Goal: Complete application form: Complete application form

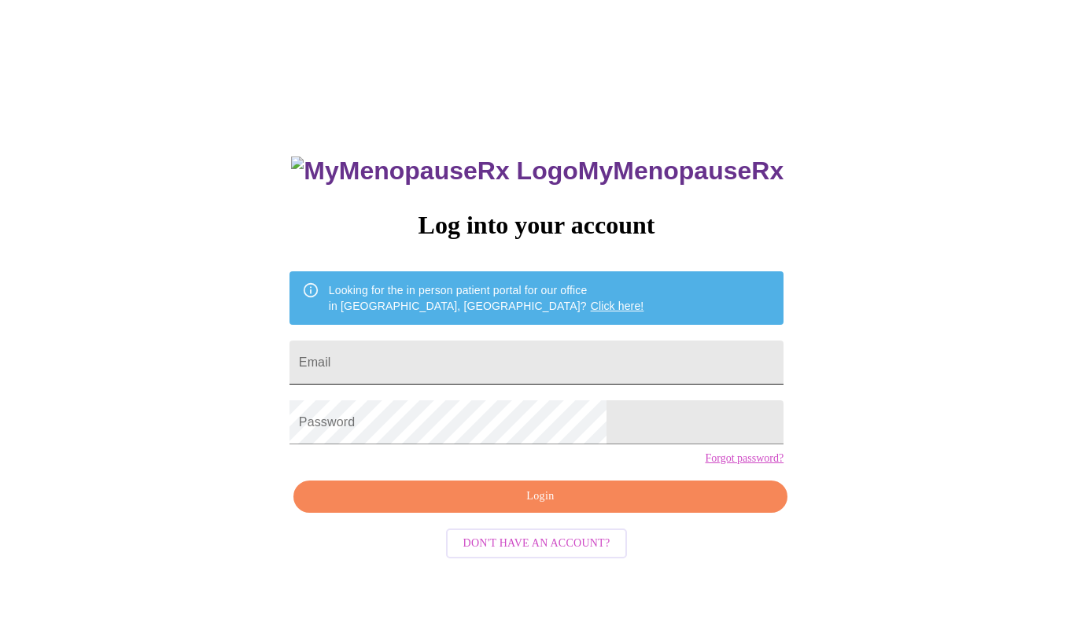
click at [505, 352] on input "Email" at bounding box center [537, 363] width 494 height 44
click at [479, 353] on input "Email" at bounding box center [537, 363] width 494 height 44
type input "[EMAIL_ADDRESS][DOMAIN_NAME]"
click at [551, 507] on span "Login" at bounding box center [541, 497] width 458 height 20
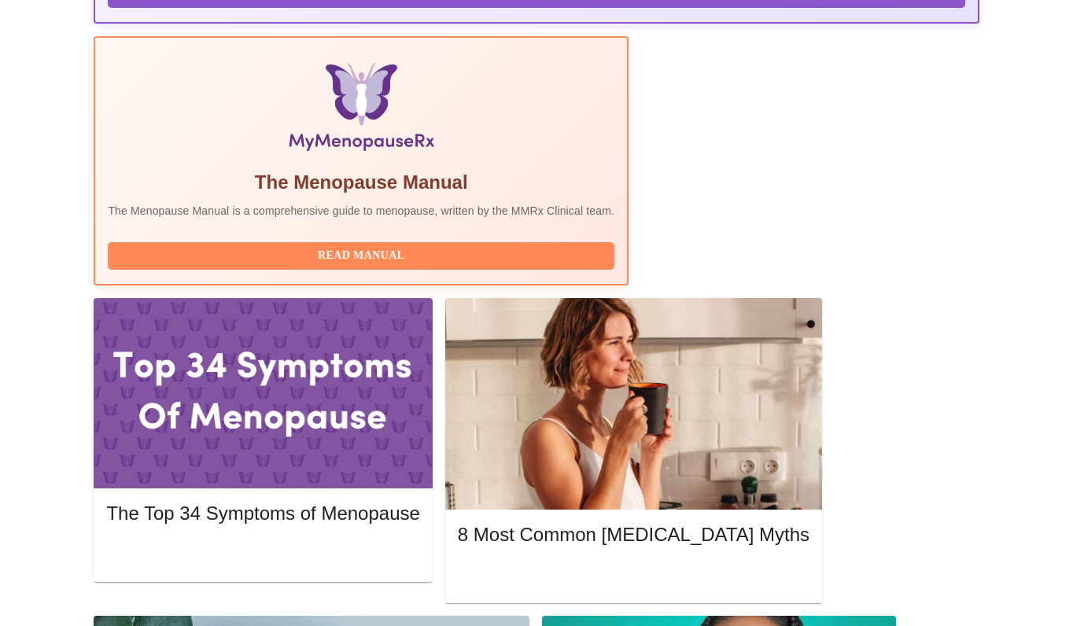
scroll to position [490, 0]
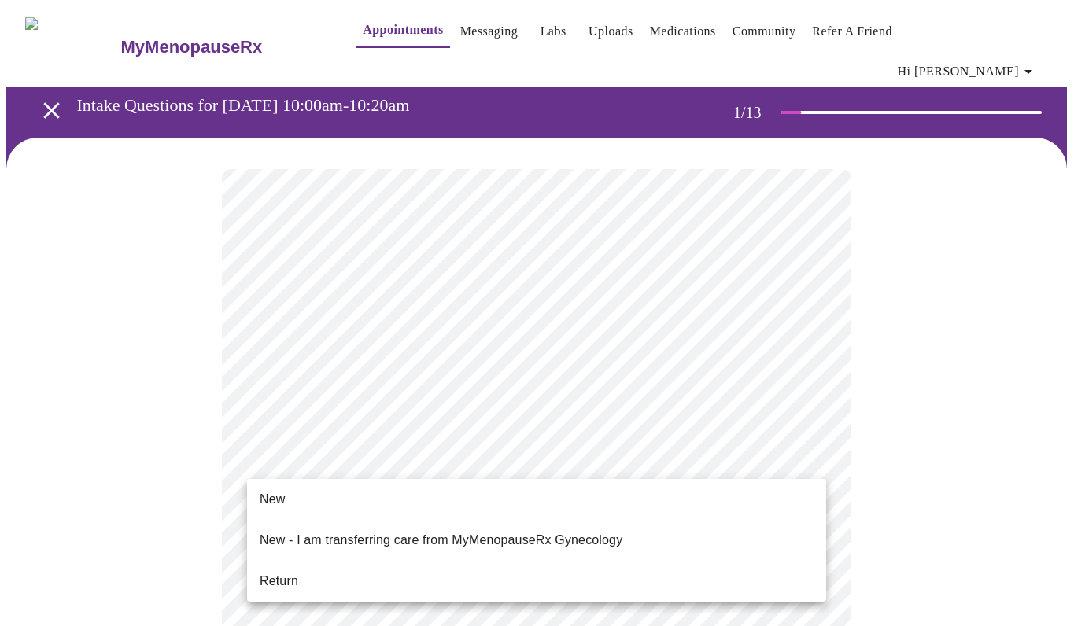
click at [321, 567] on li "Return" at bounding box center [536, 581] width 579 height 28
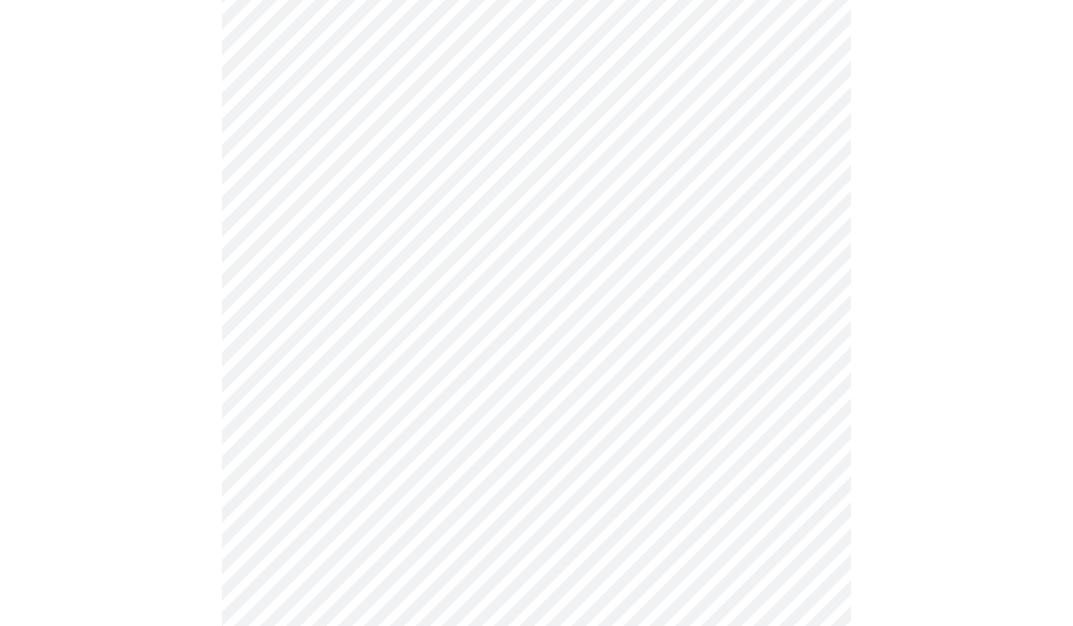
scroll to position [780, 0]
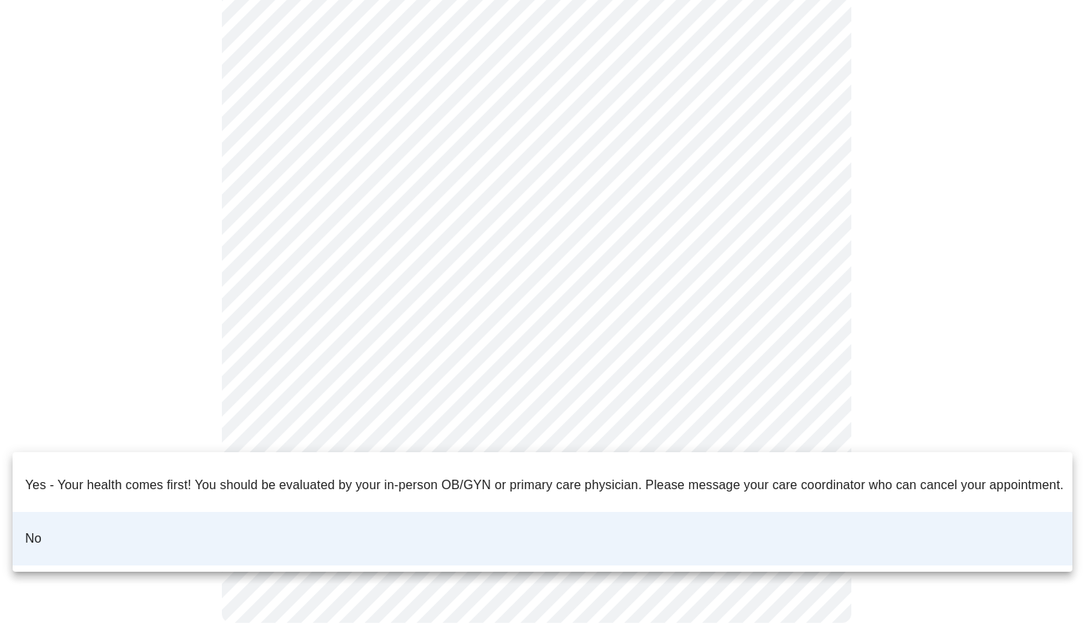
click at [652, 421] on div at bounding box center [542, 313] width 1085 height 626
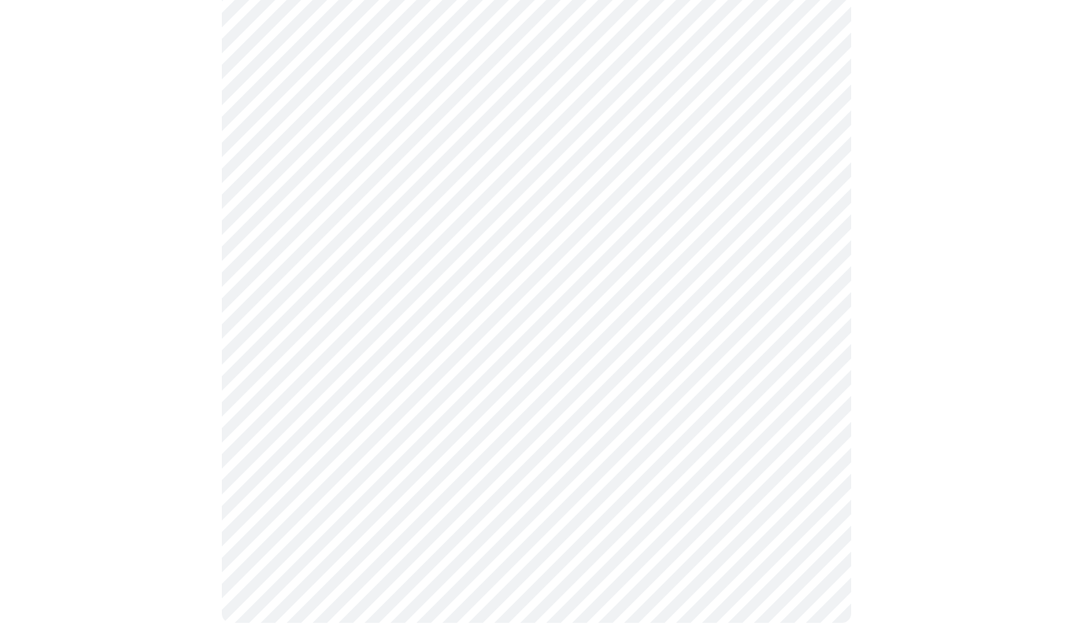
scroll to position [0, 0]
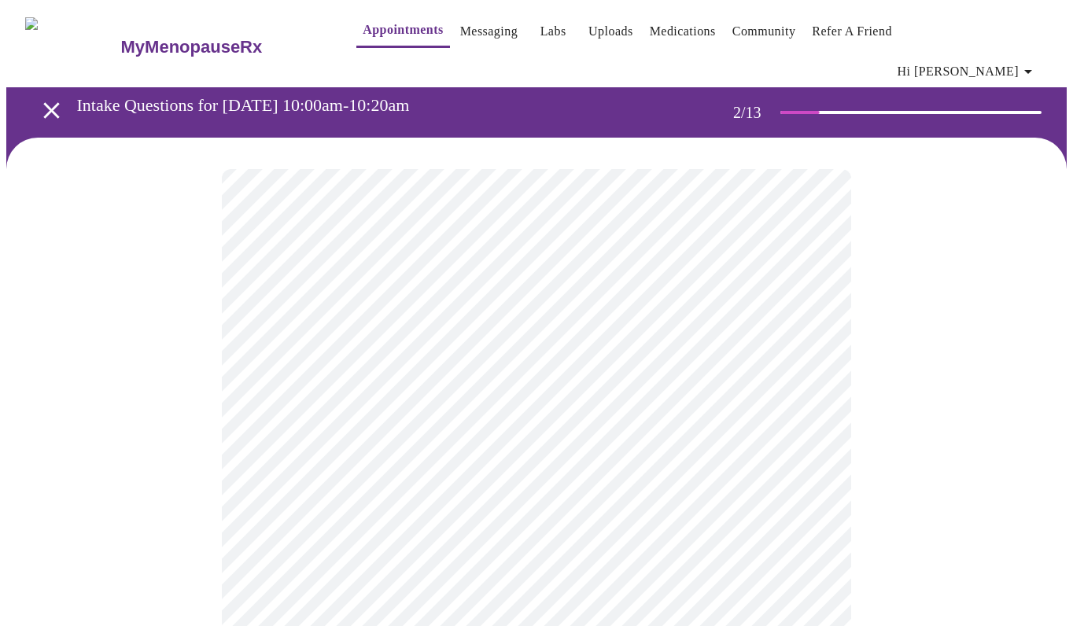
click at [675, 316] on body "MyMenopauseRx Appointments Messaging Labs Uploads Medications Community Refer a…" at bounding box center [536, 490] width 1061 height 968
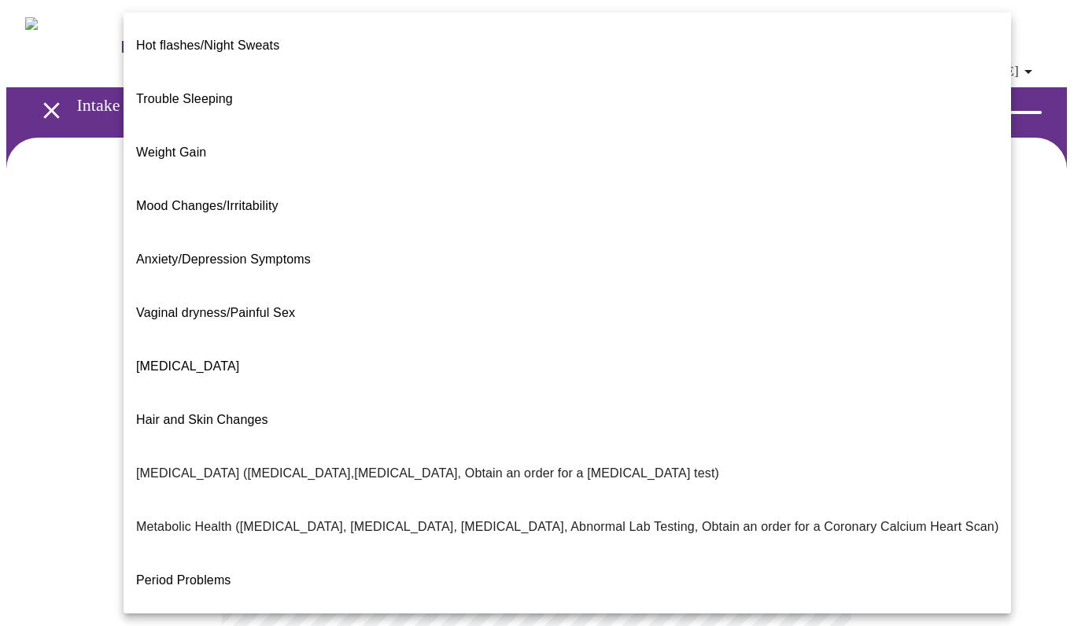
click at [261, 126] on li "Weight Gain" at bounding box center [568, 153] width 888 height 54
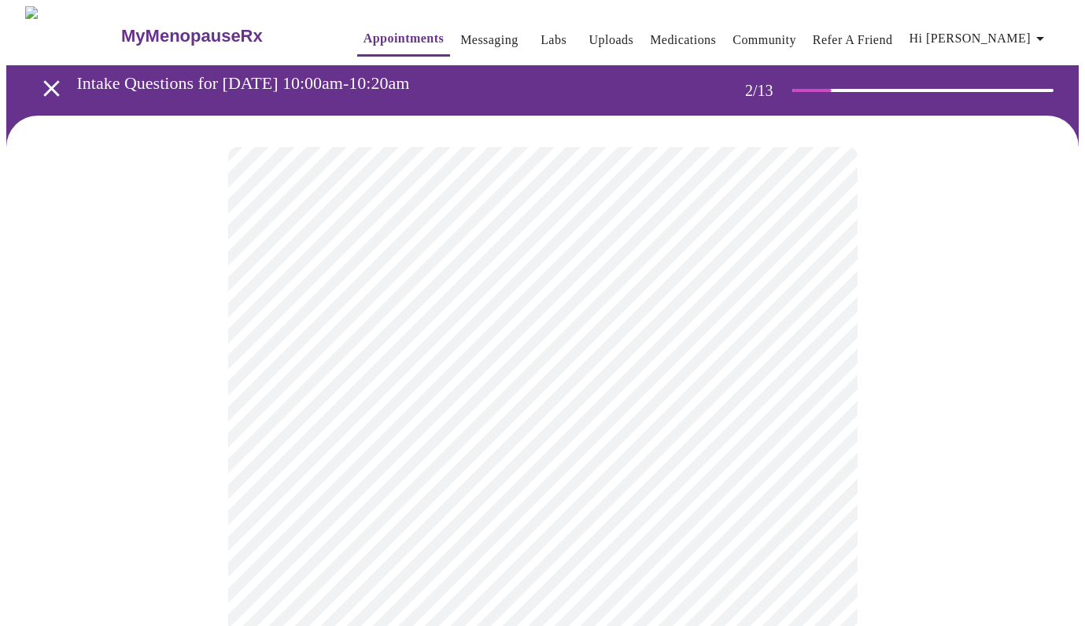
click at [398, 486] on body "MyMenopauseRx Appointments Messaging Labs Uploads Medications Community Refer a…" at bounding box center [542, 474] width 1073 height 937
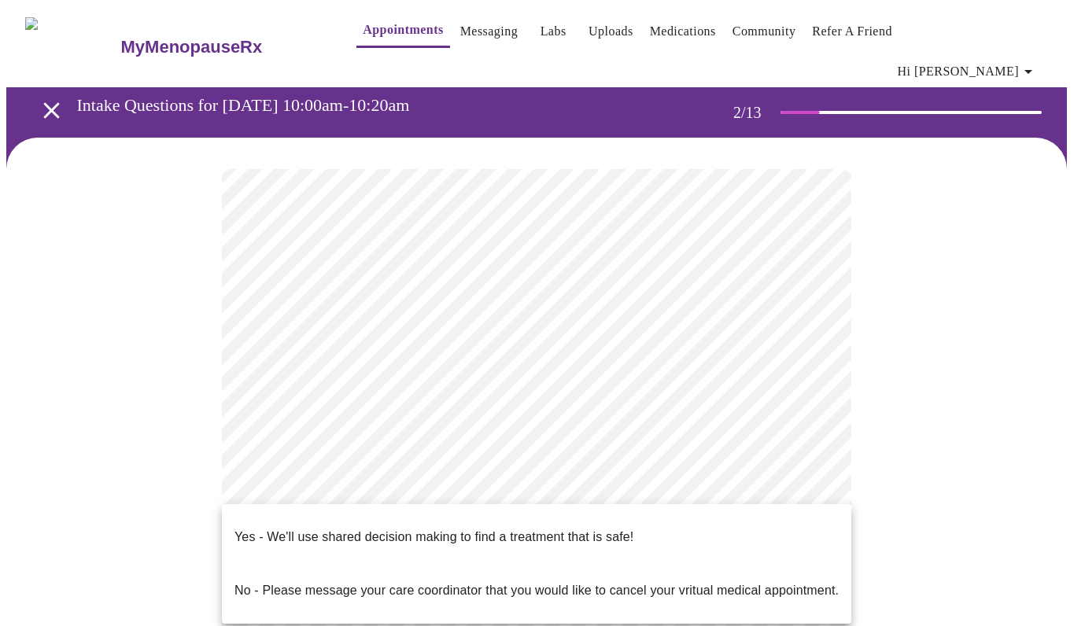
click at [365, 545] on span "Yes - We'll use shared decision making to find a treatment that is safe!" at bounding box center [434, 537] width 399 height 44
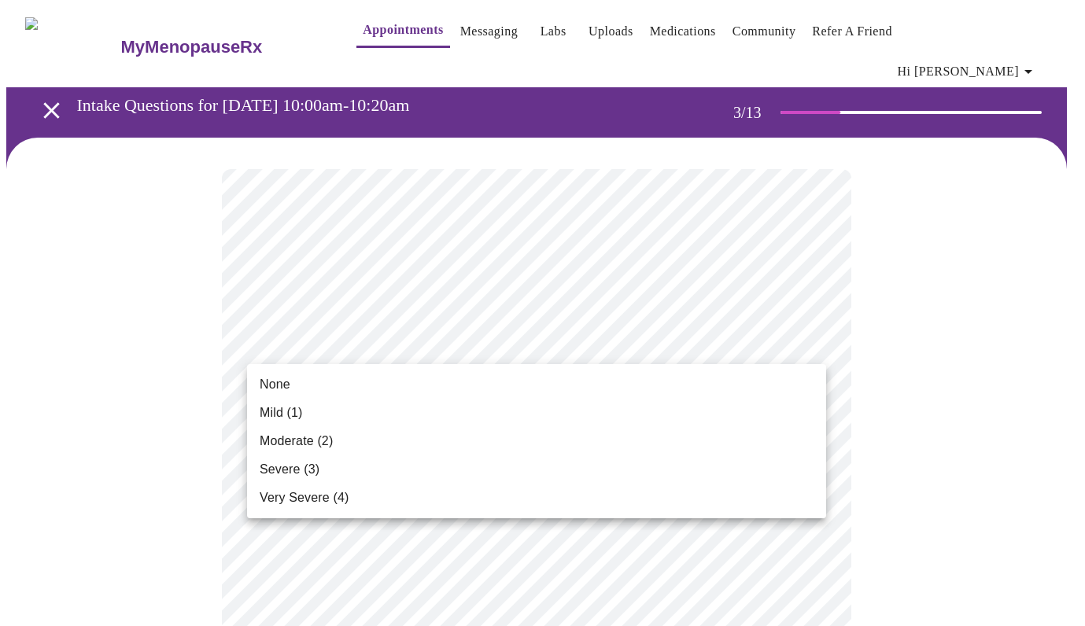
click at [591, 390] on li "None" at bounding box center [536, 385] width 579 height 28
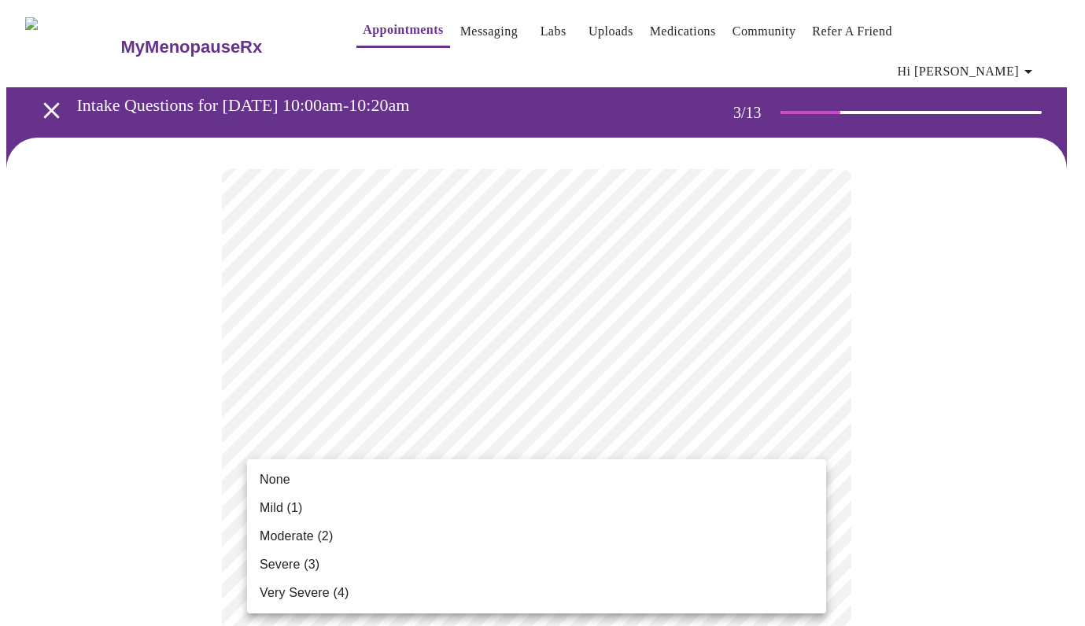
click at [493, 479] on li "None" at bounding box center [536, 480] width 579 height 28
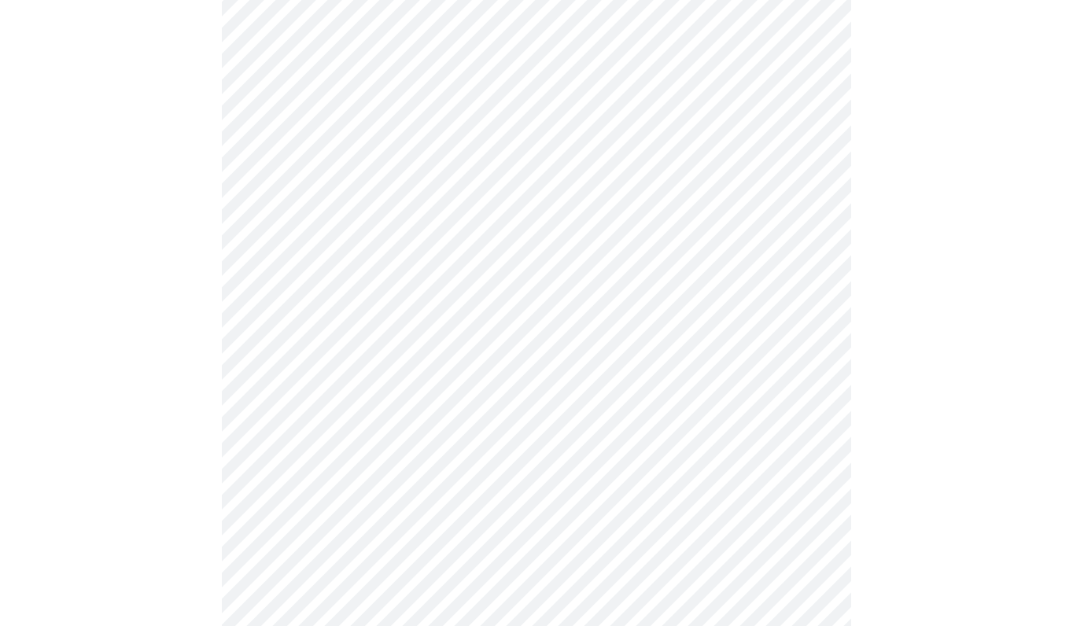
scroll to position [444, 0]
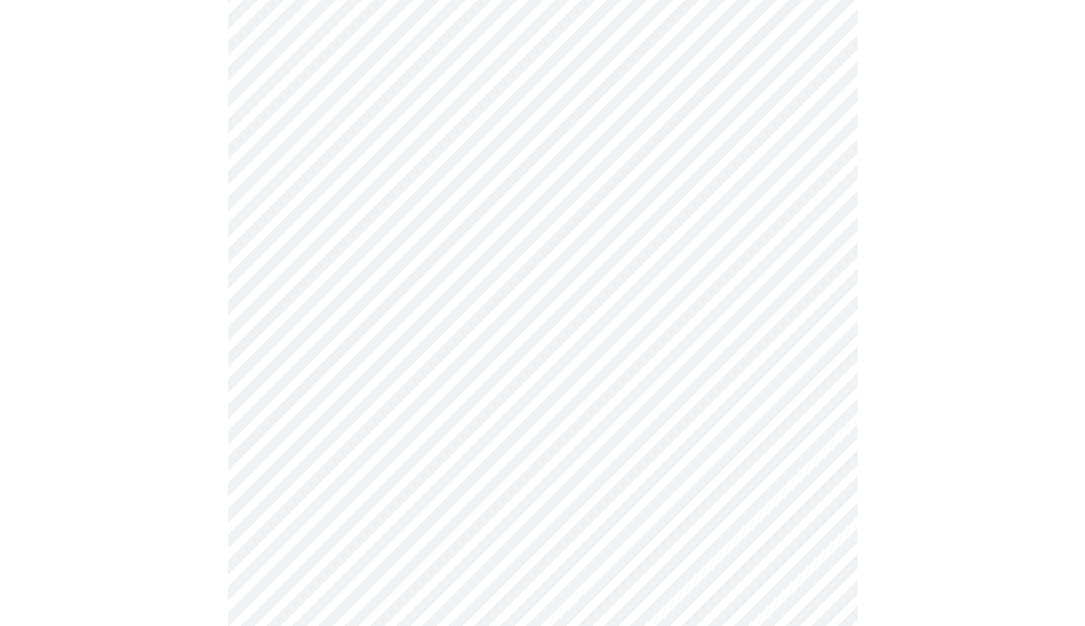
click at [593, 140] on body "MyMenopauseRx Appointments Messaging Labs Uploads Medications Community Refer a…" at bounding box center [542, 586] width 1073 height 2049
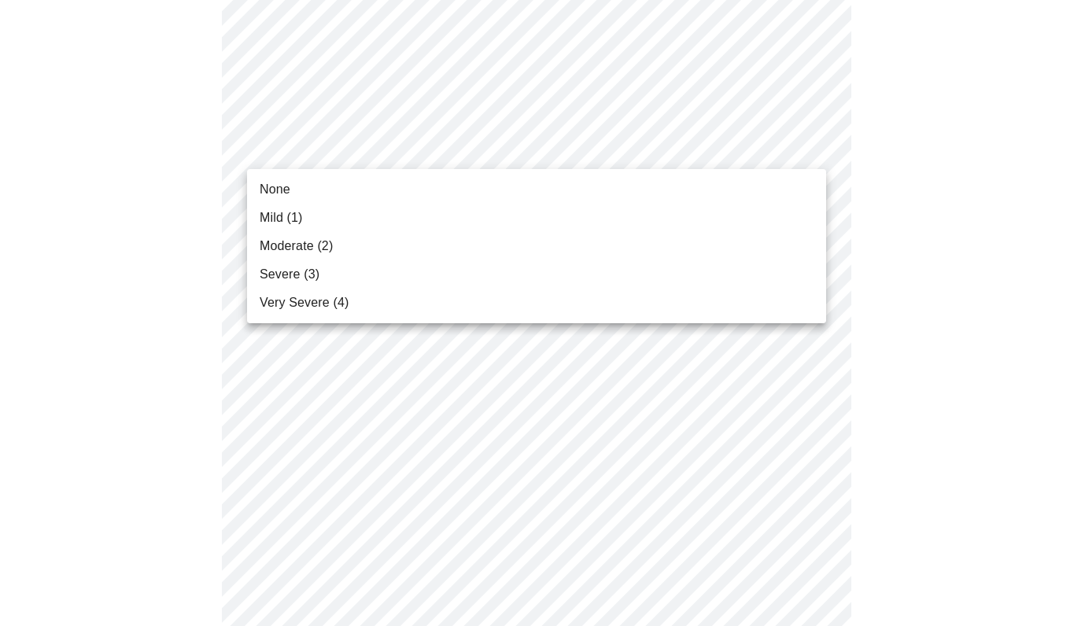
click at [505, 219] on li "Mild (1)" at bounding box center [536, 218] width 579 height 28
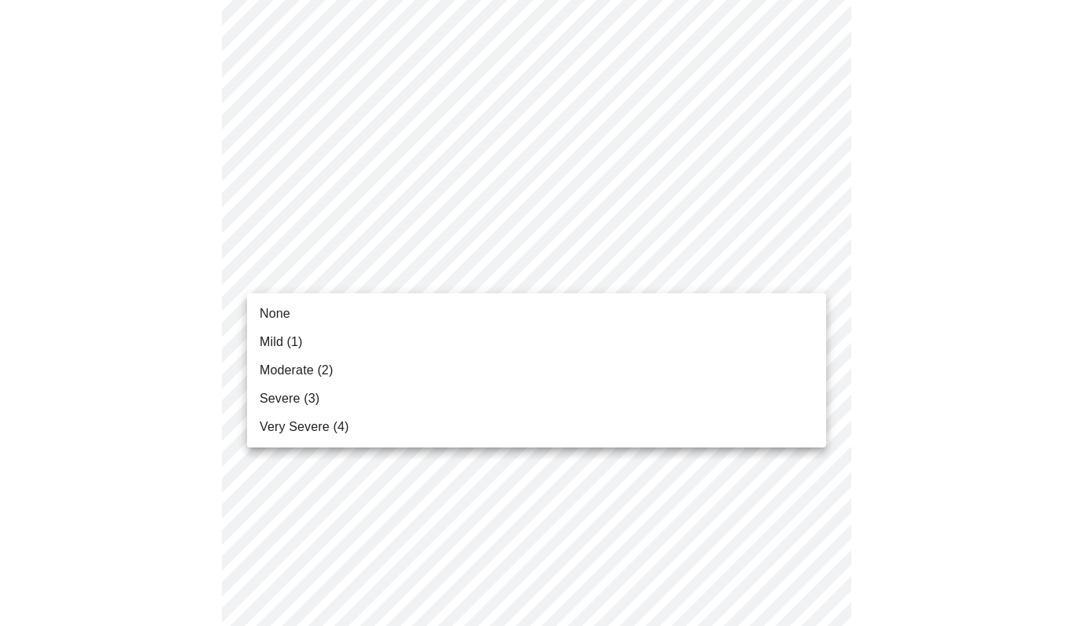
click at [564, 272] on body "MyMenopauseRx Appointments Messaging Labs Uploads Medications Community Refer a…" at bounding box center [542, 586] width 1073 height 2049
click at [461, 349] on li "Mild (1)" at bounding box center [536, 342] width 579 height 28
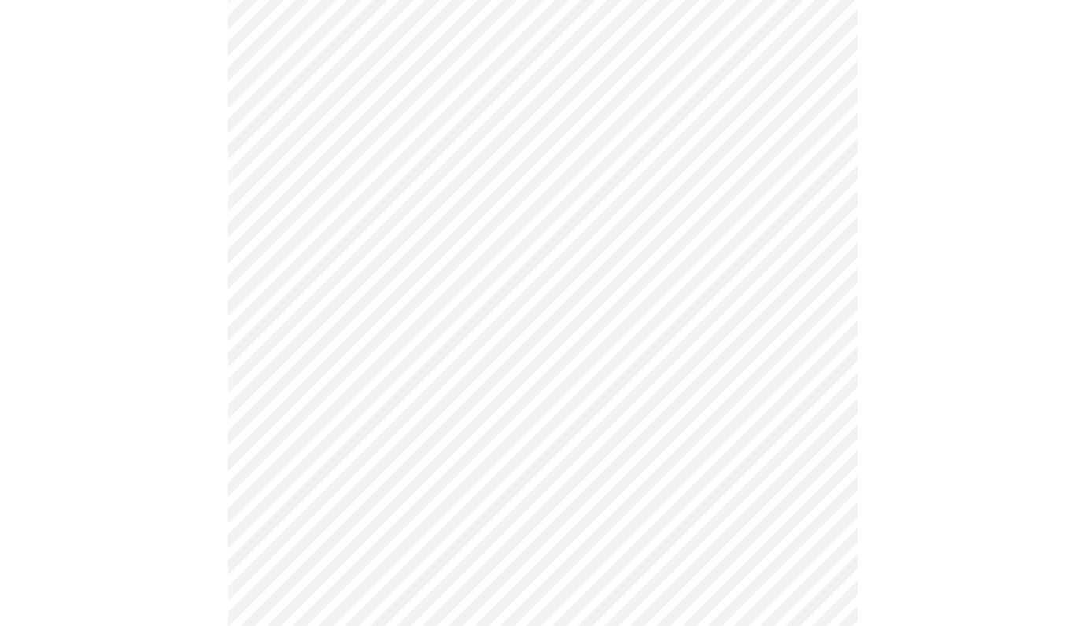
click at [520, 373] on body "MyMenopauseRx Appointments Messaging Labs Uploads Medications Community Refer a…" at bounding box center [542, 564] width 1073 height 2005
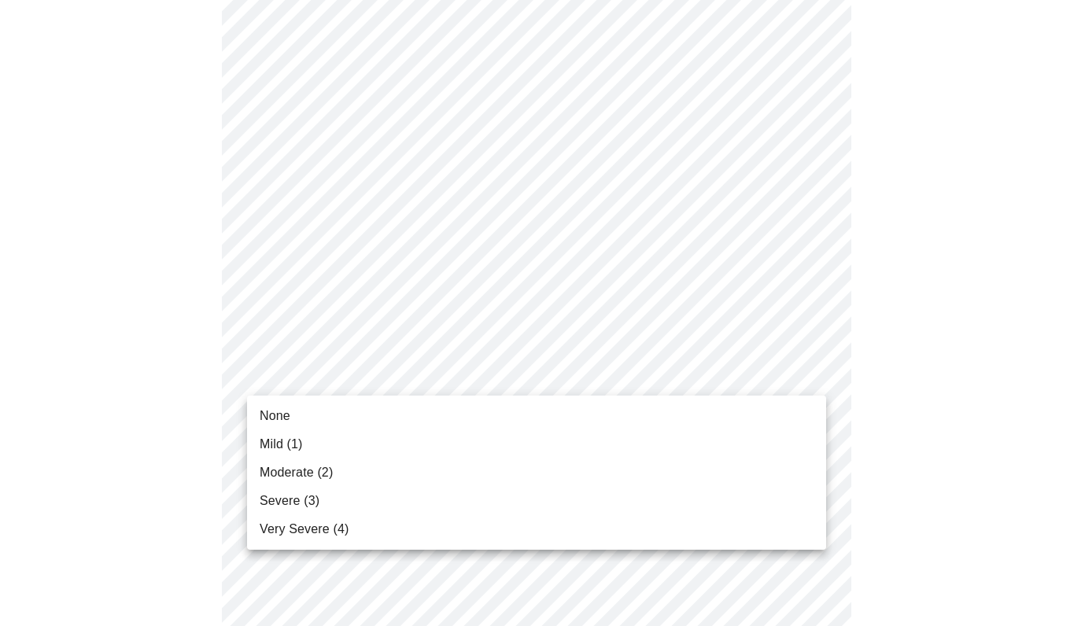
click at [440, 446] on li "Mild (1)" at bounding box center [536, 444] width 579 height 28
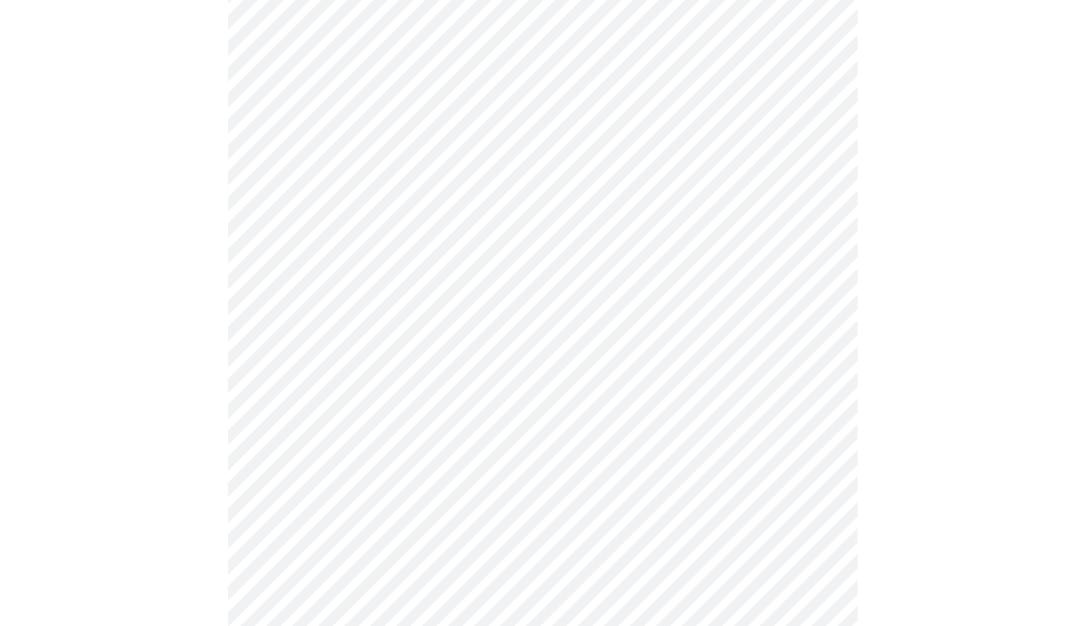
click at [536, 479] on body "MyMenopauseRx Appointments Messaging Labs Uploads Medications Community Refer a…" at bounding box center [542, 553] width 1073 height 1983
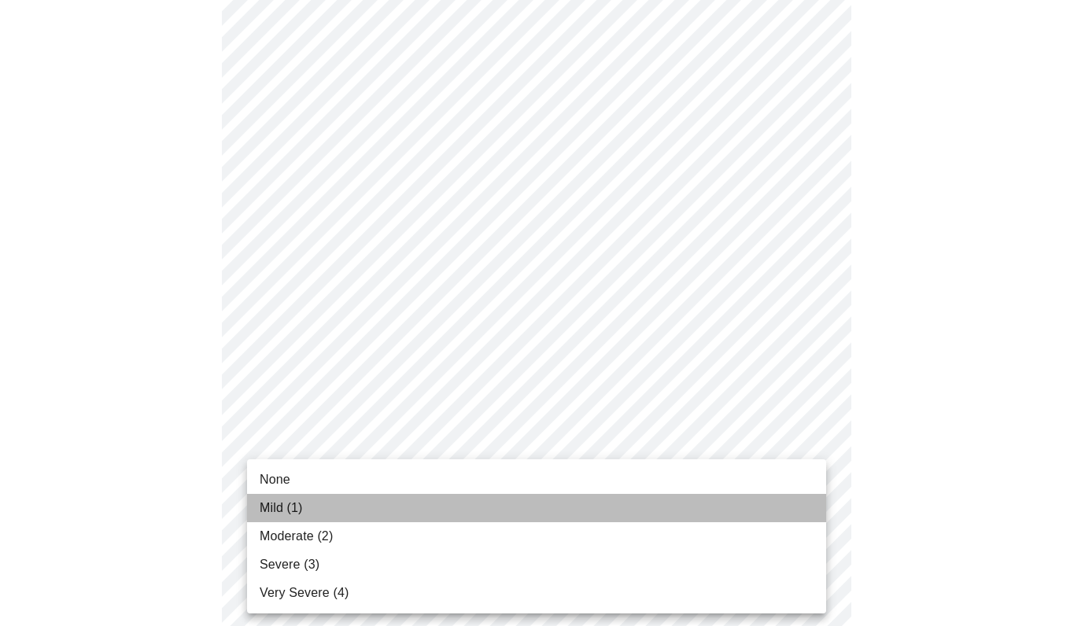
click at [451, 507] on li "Mild (1)" at bounding box center [536, 508] width 579 height 28
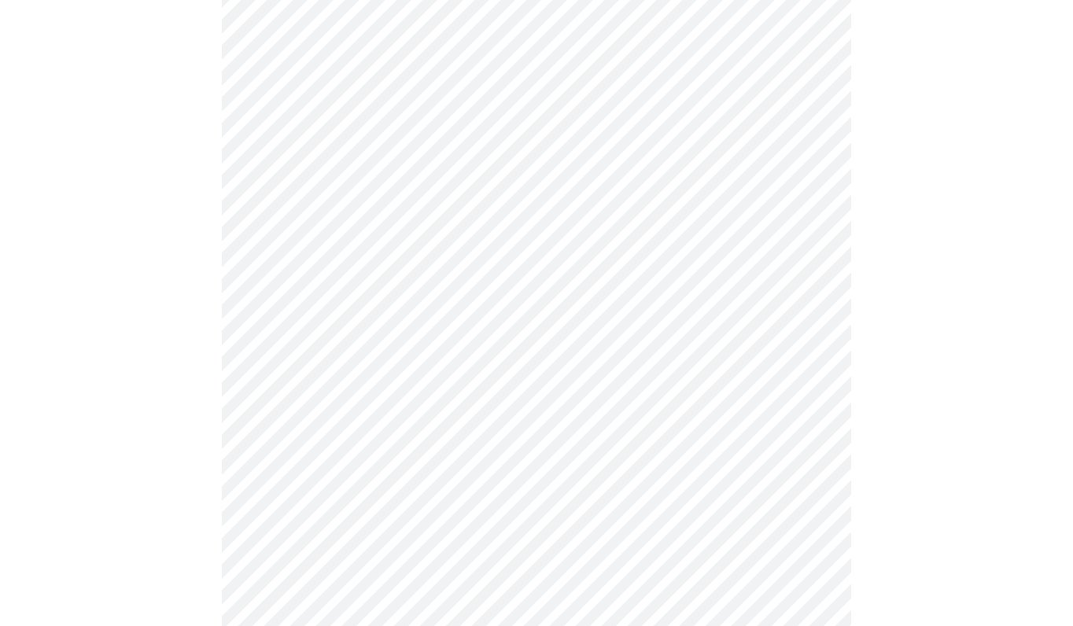
scroll to position [966, 0]
click at [644, 76] on body "MyMenopauseRx Appointments Messaging Labs Uploads Medications Community Refer a…" at bounding box center [536, 32] width 1061 height 1983
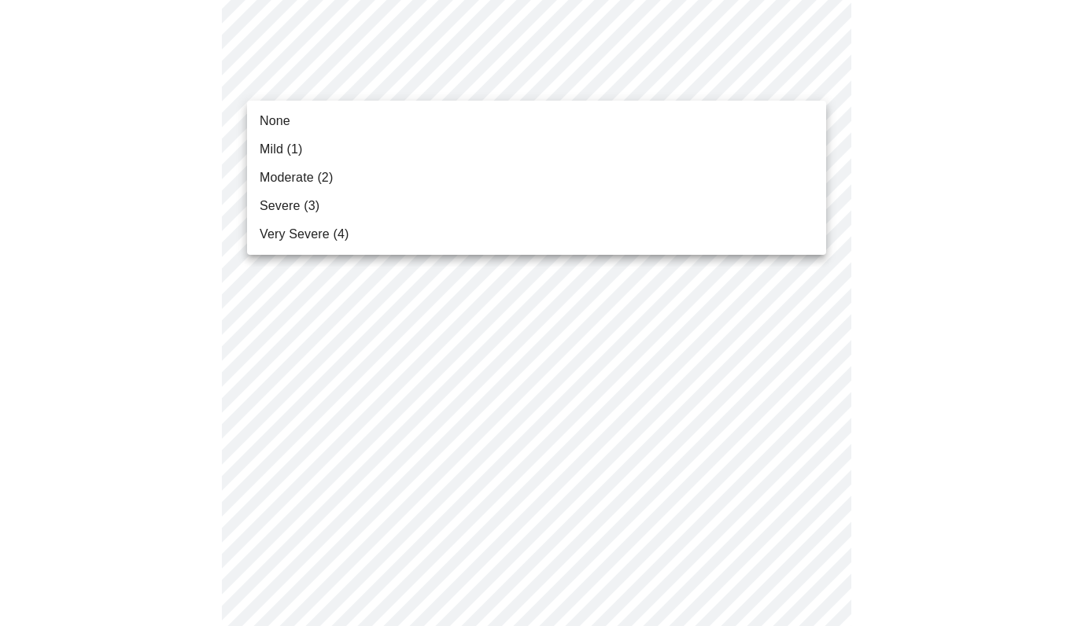
click at [574, 177] on li "Moderate (2)" at bounding box center [536, 178] width 579 height 28
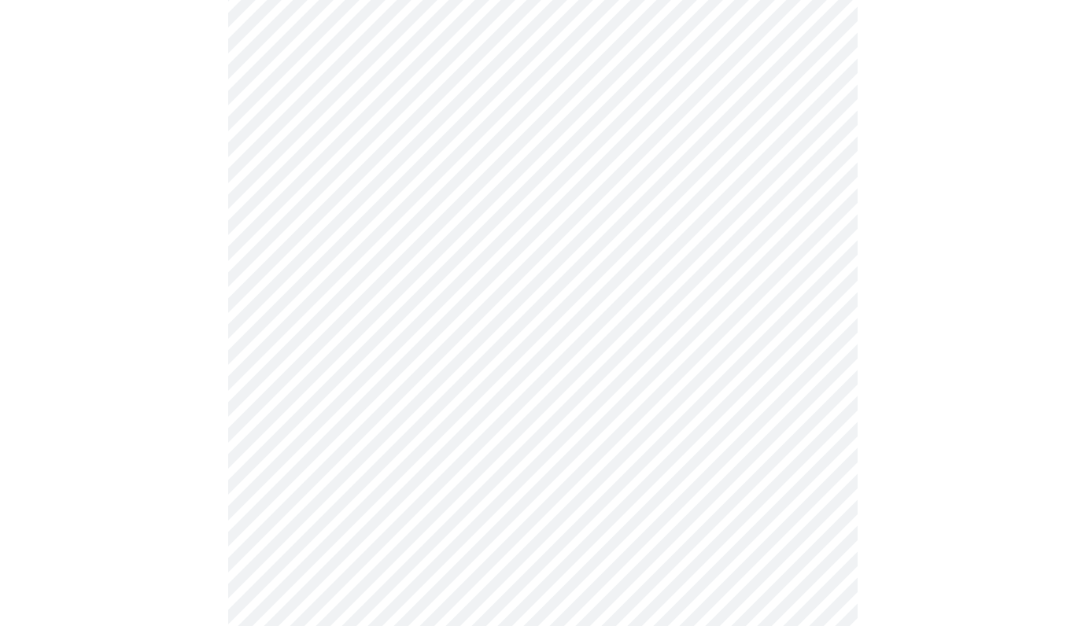
click at [572, 207] on body "MyMenopauseRx Appointments Messaging Labs Uploads Medications Community Refer a…" at bounding box center [542, 10] width 1073 height 1939
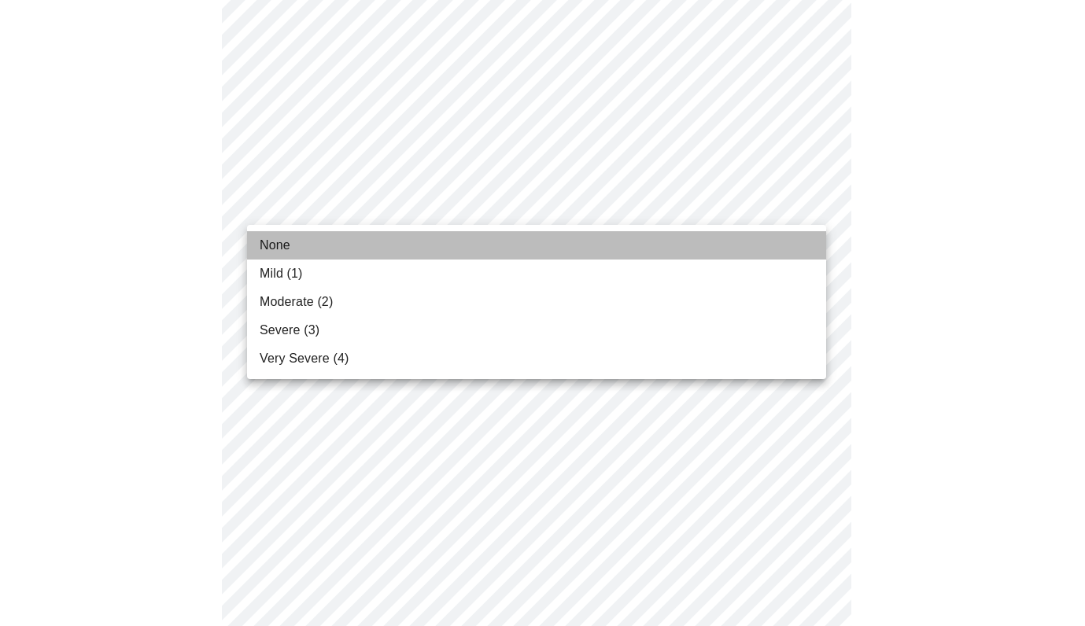
click at [524, 259] on li "None" at bounding box center [536, 245] width 579 height 28
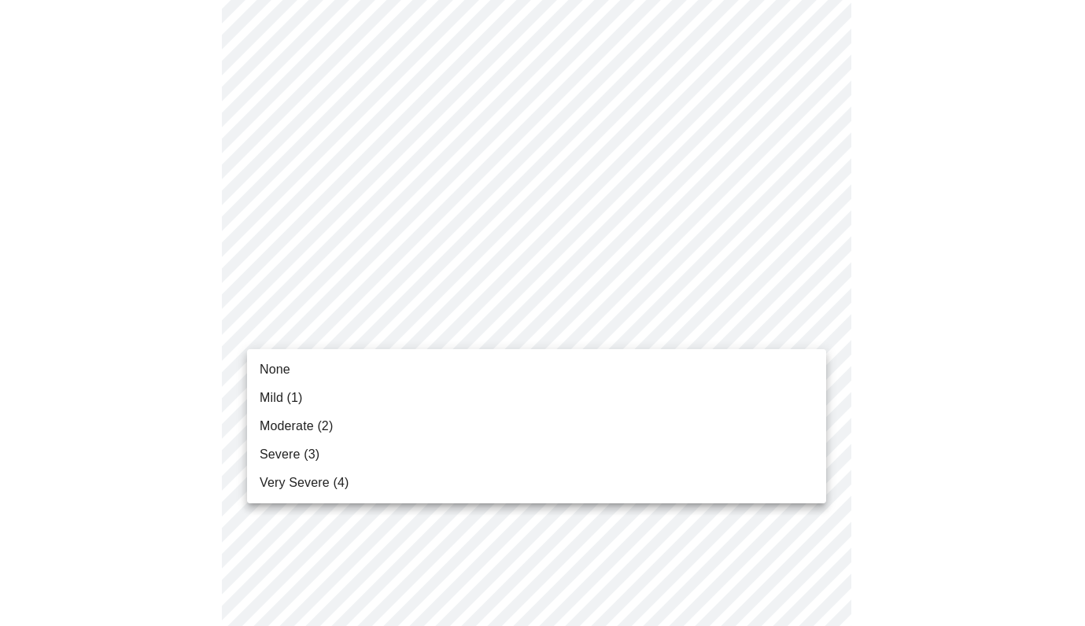
click at [534, 314] on body "MyMenopauseRx Appointments Messaging Labs Uploads Medications Community Refer a…" at bounding box center [542, 10] width 1073 height 1939
click at [471, 361] on li "None" at bounding box center [536, 370] width 579 height 28
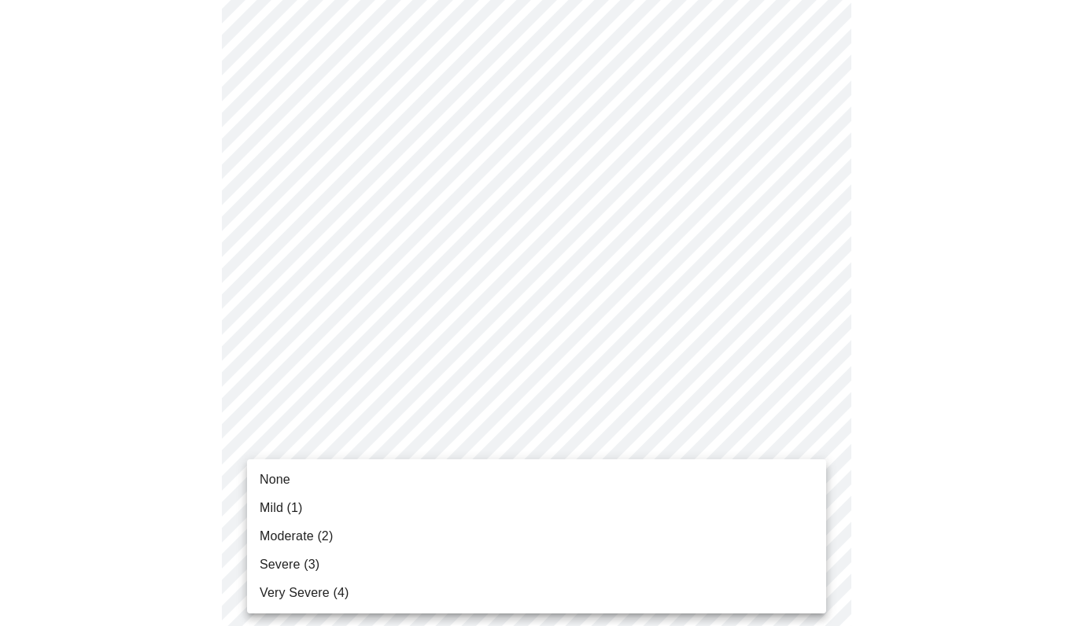
click at [408, 477] on li "None" at bounding box center [536, 480] width 579 height 28
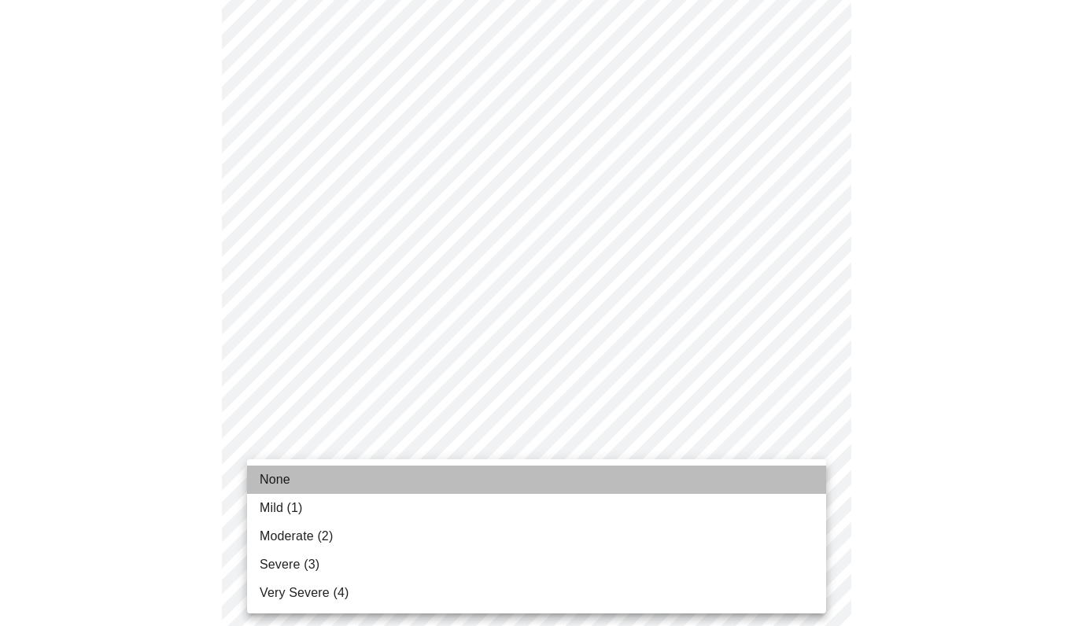
click at [534, 482] on li "None" at bounding box center [536, 480] width 579 height 28
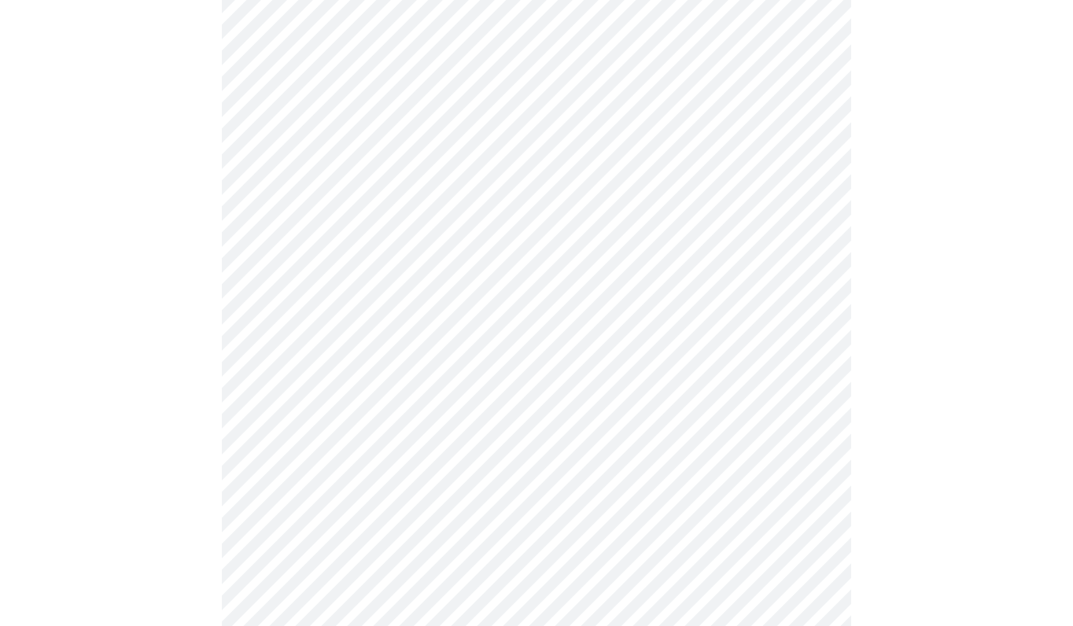
scroll to position [718, 0]
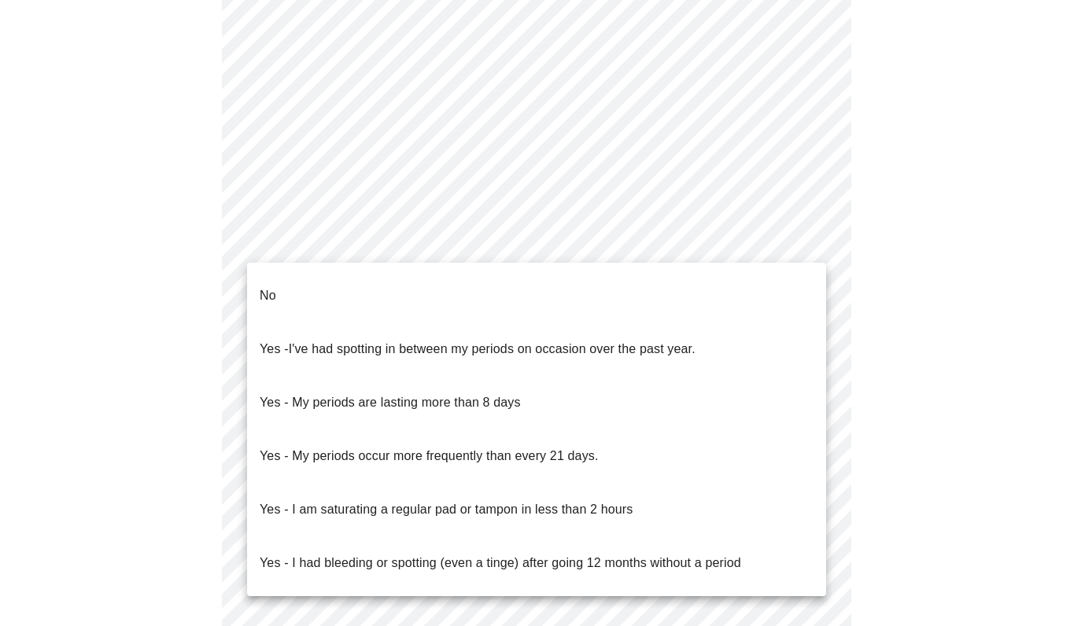
click at [603, 242] on body "MyMenopauseRx Appointments Messaging Labs Uploads Medications Community Refer a…" at bounding box center [542, 77] width 1073 height 1576
click at [474, 282] on li "No" at bounding box center [536, 296] width 579 height 54
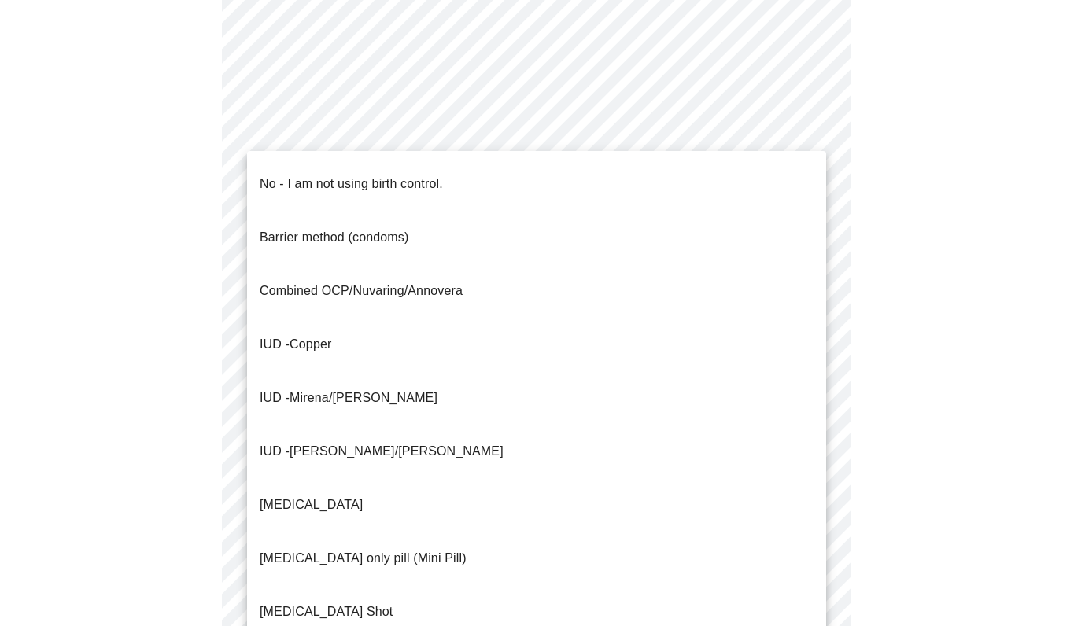
click at [425, 352] on body "MyMenopauseRx Appointments Messaging Labs Uploads Medications Community Refer a…" at bounding box center [542, 72] width 1073 height 1566
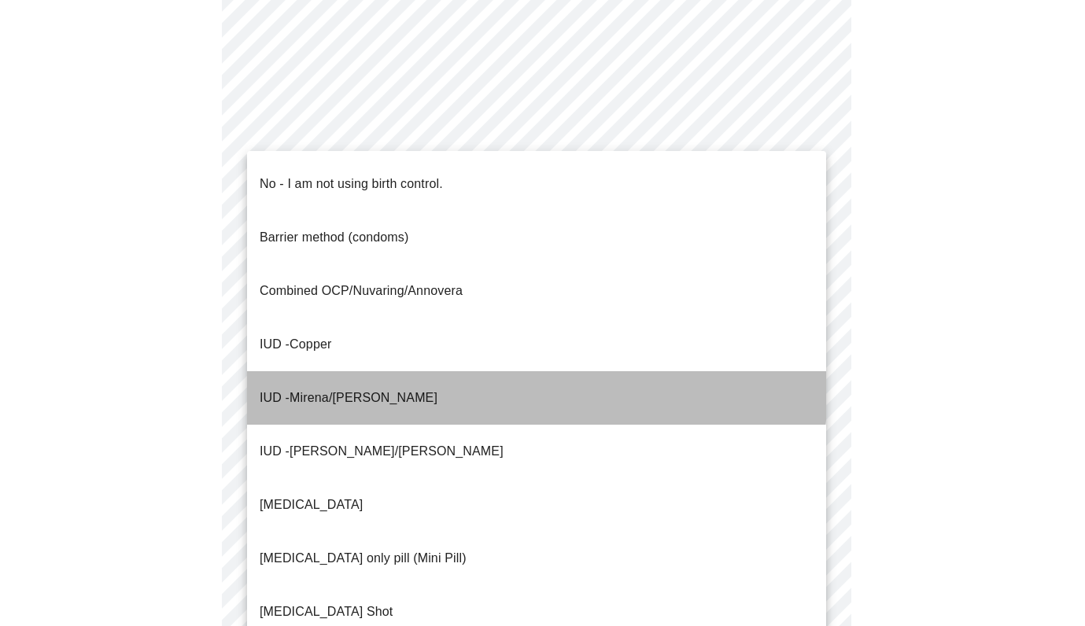
click at [413, 371] on li "IUD - Mirena/Liletta" at bounding box center [536, 398] width 579 height 54
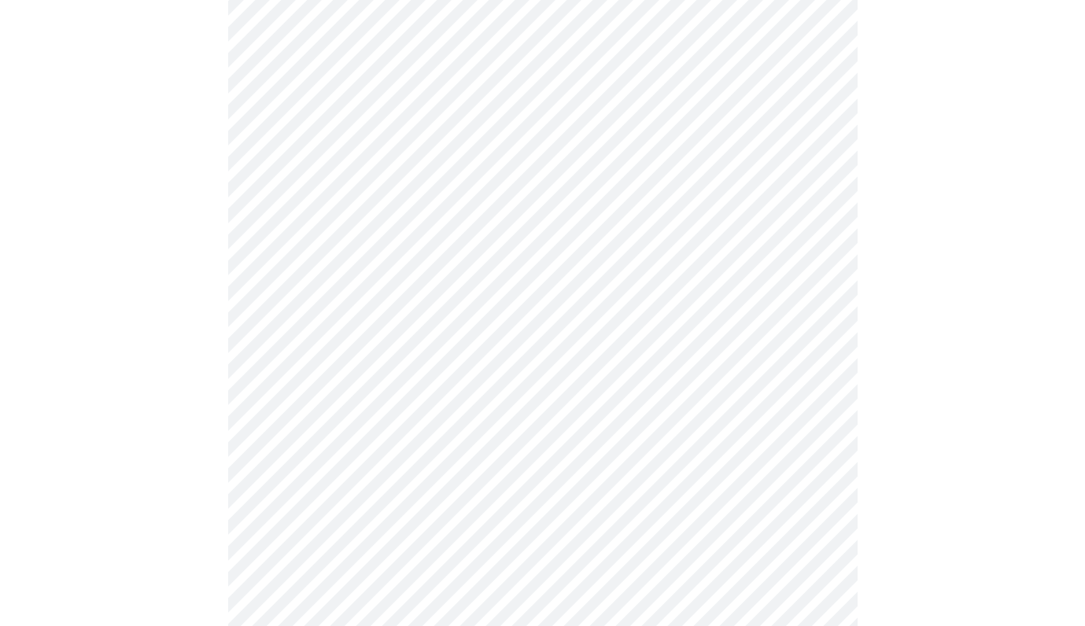
click at [422, 471] on body "MyMenopauseRx Appointments Messaging Labs Uploads Medications Community Refer a…" at bounding box center [542, 56] width 1073 height 1535
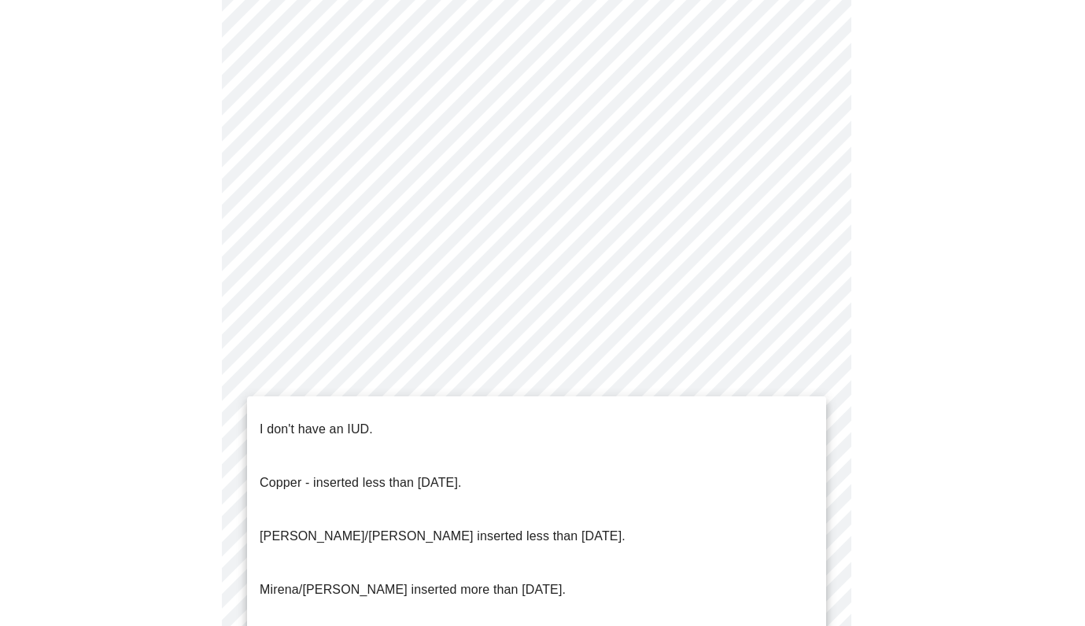
click at [407, 527] on p "Mirena/Liletta inserted less than 5 years ago." at bounding box center [443, 536] width 366 height 19
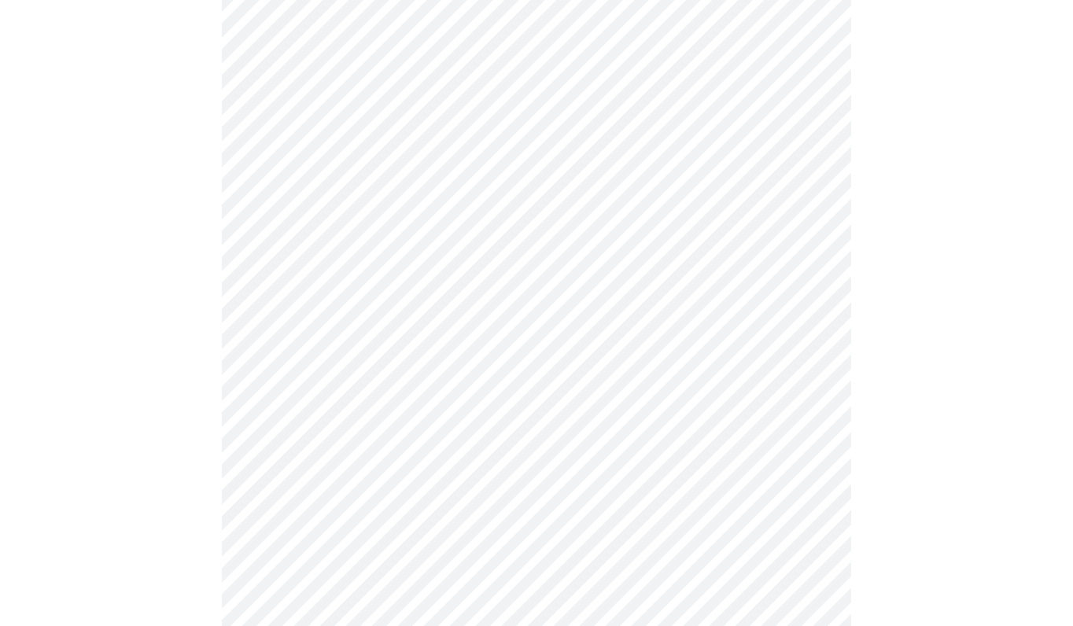
scroll to position [740, 0]
click at [605, 564] on body "MyMenopauseRx Appointments Messaging Labs Uploads Medications Community Refer a…" at bounding box center [536, 39] width 1061 height 1547
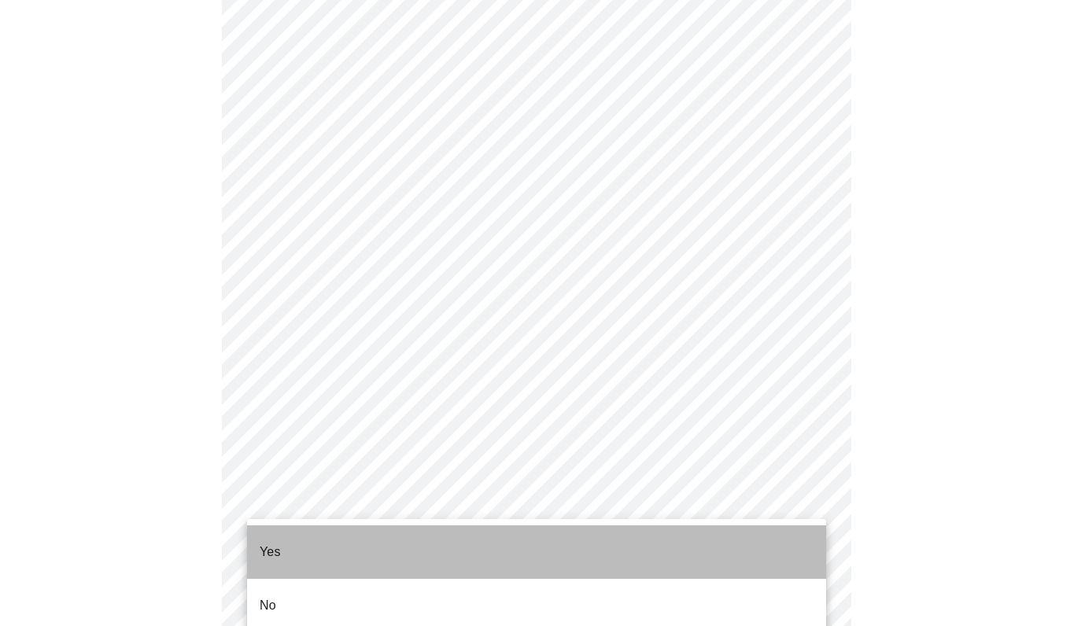
click at [524, 549] on li "Yes" at bounding box center [536, 553] width 579 height 54
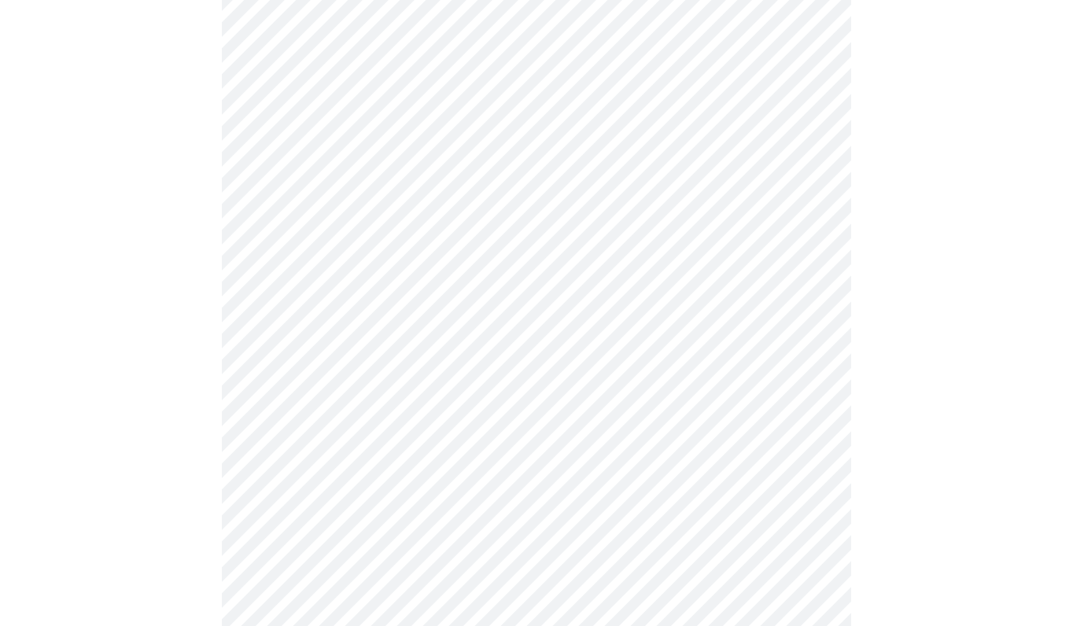
scroll to position [4170, 0]
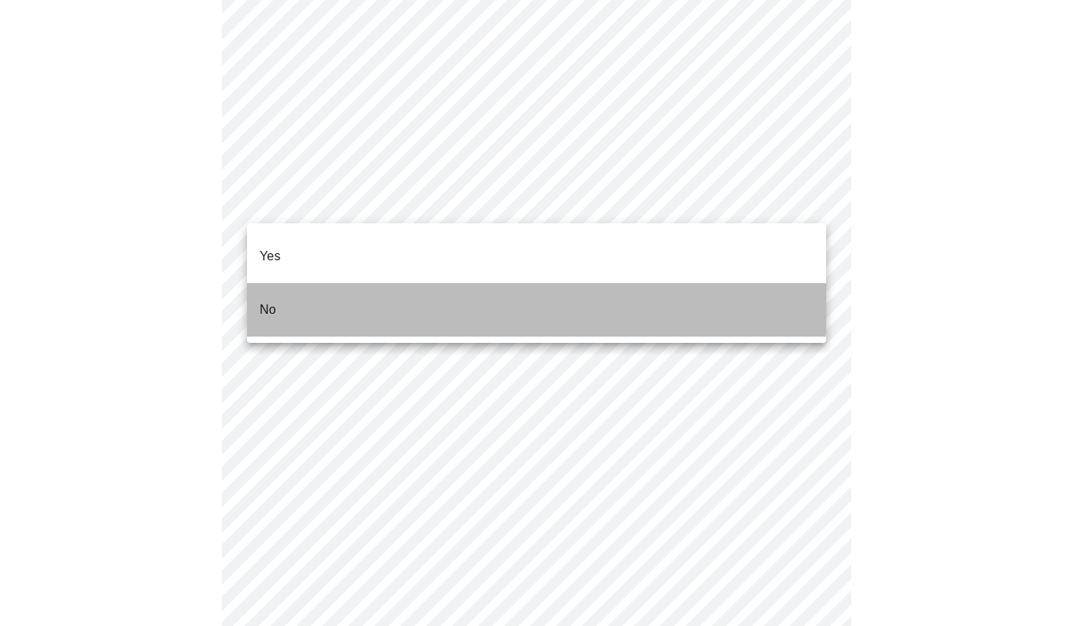
click at [374, 283] on li "No" at bounding box center [536, 310] width 579 height 54
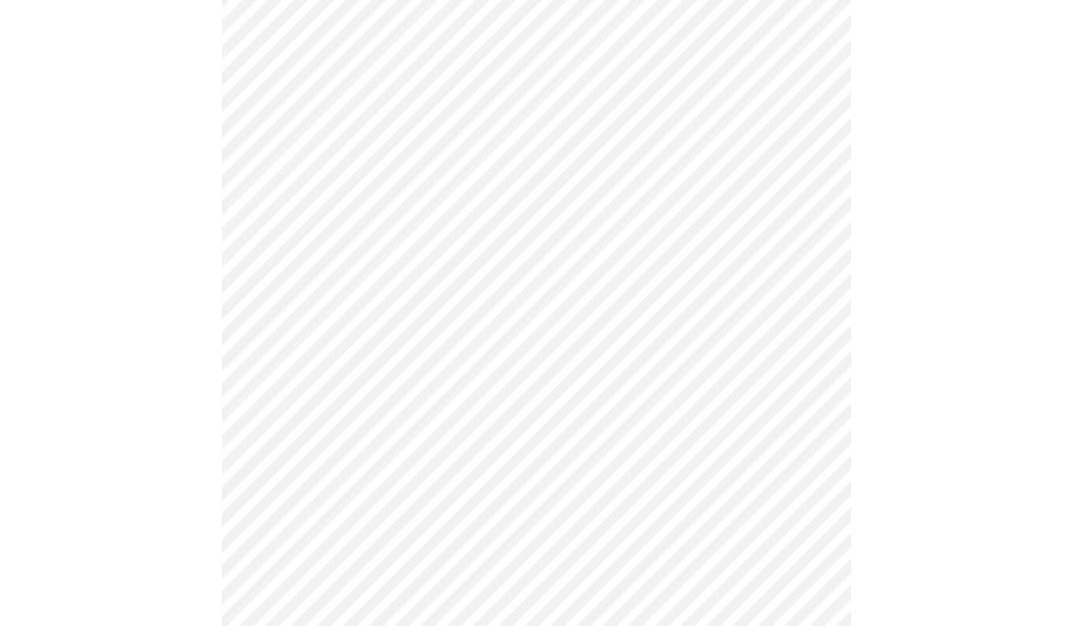
scroll to position [765, 0]
